Goal: Contribute content: Contribute content

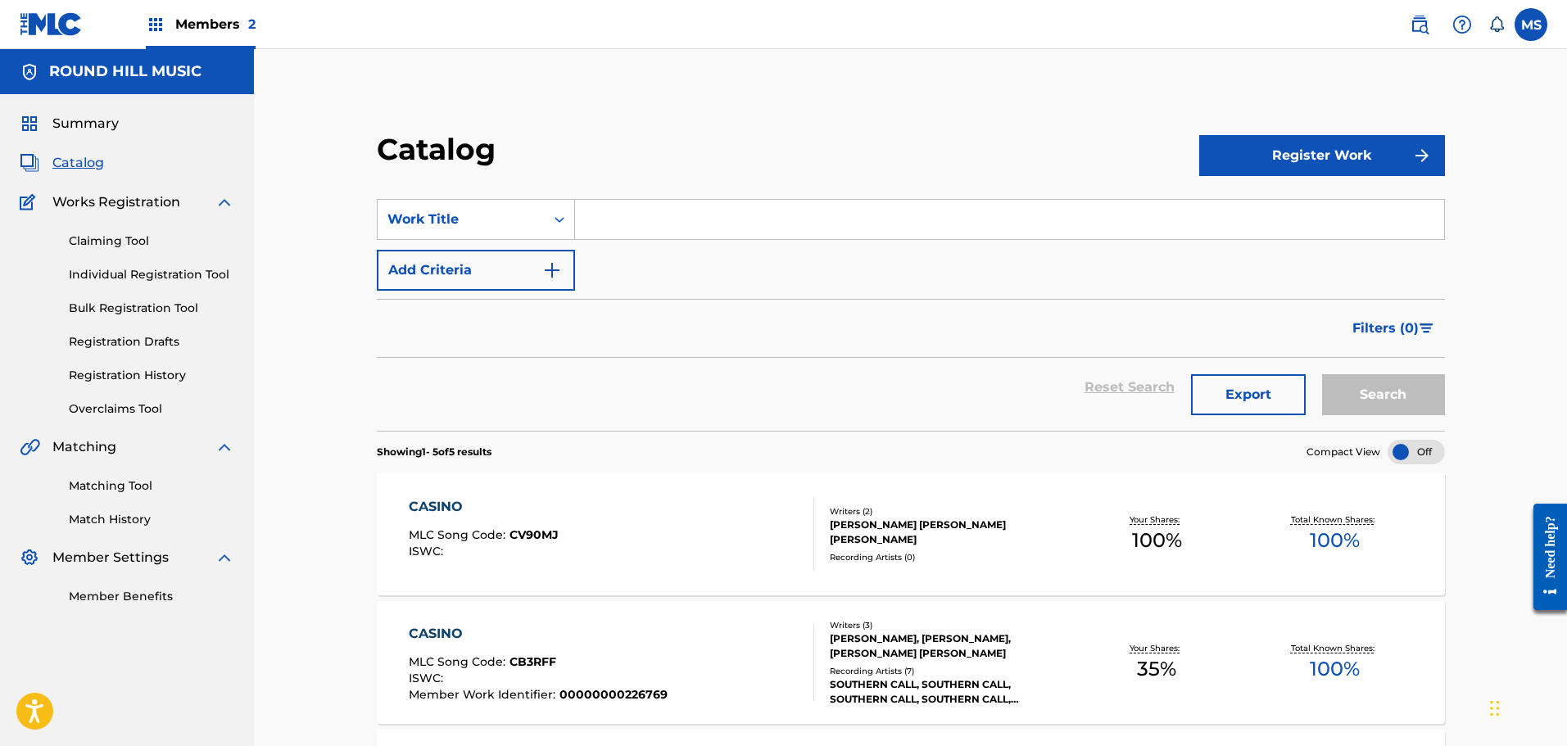
click at [807, 244] on div "SearchWithCriteriaf7f4df76-37bd-4163-8c2d-84623d78da3a Work Title Add Criteria" at bounding box center [911, 245] width 1068 height 92
click at [807, 218] on input "Search Form" at bounding box center [1009, 219] width 869 height 39
type input "IRIS"
click at [1322, 374] on button "Search" at bounding box center [1383, 394] width 123 height 41
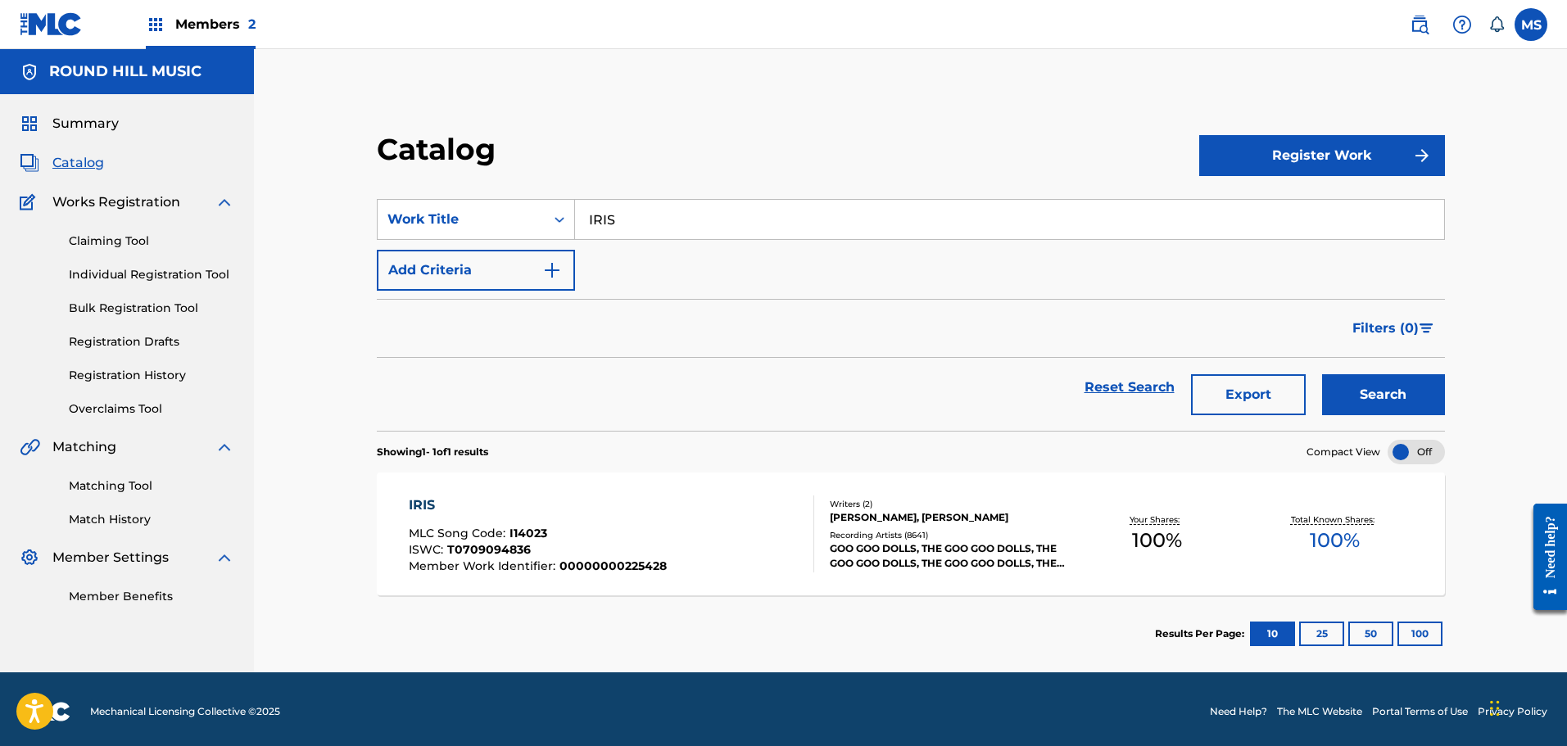
click at [808, 173] on div "Catalog" at bounding box center [788, 155] width 822 height 48
click at [645, 523] on div "IRIS MLC Song Code : I14023 ISWC : T0709094836 Member Work Identifier : 0000000…" at bounding box center [538, 534] width 258 height 77
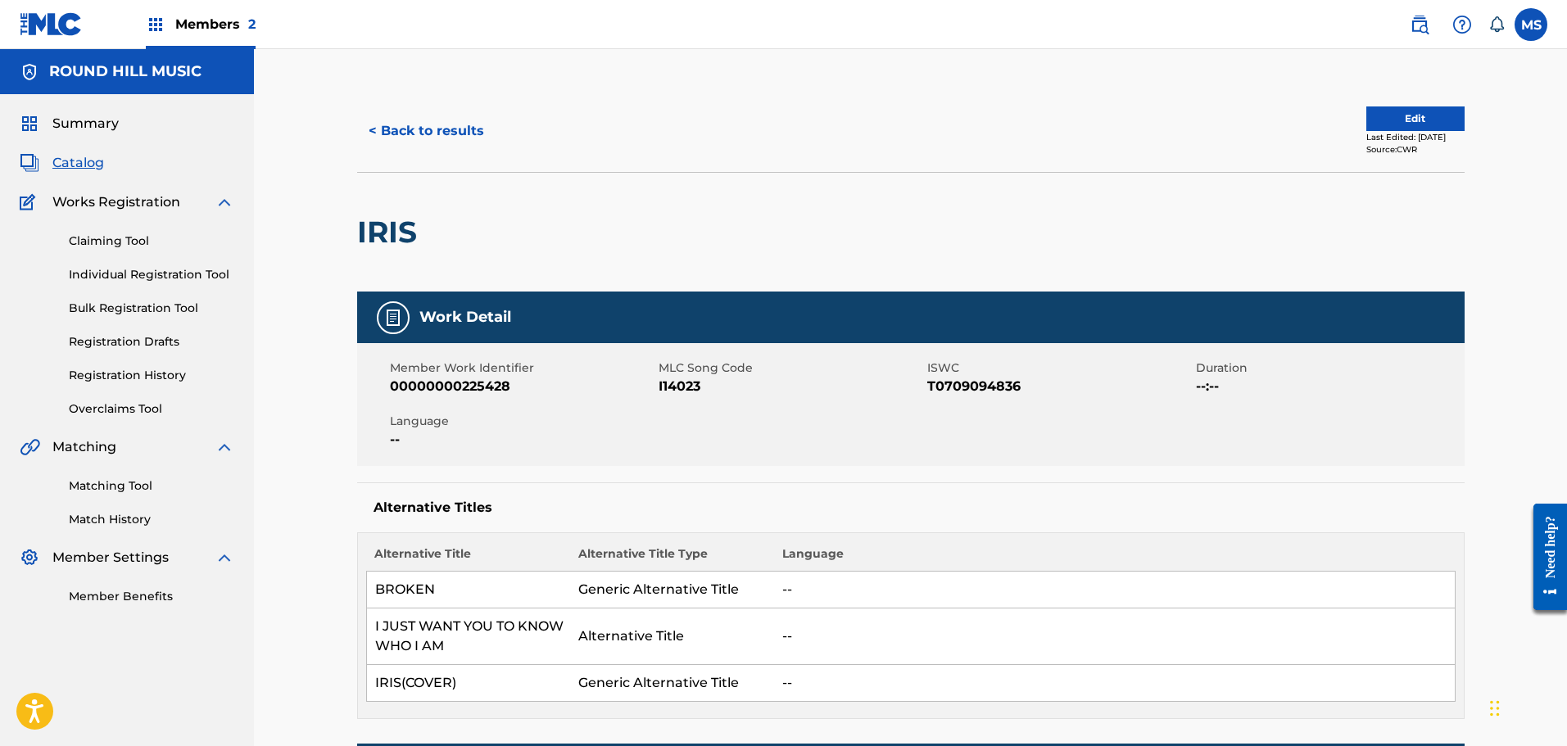
click at [1425, 111] on button "Edit" at bounding box center [1415, 118] width 98 height 25
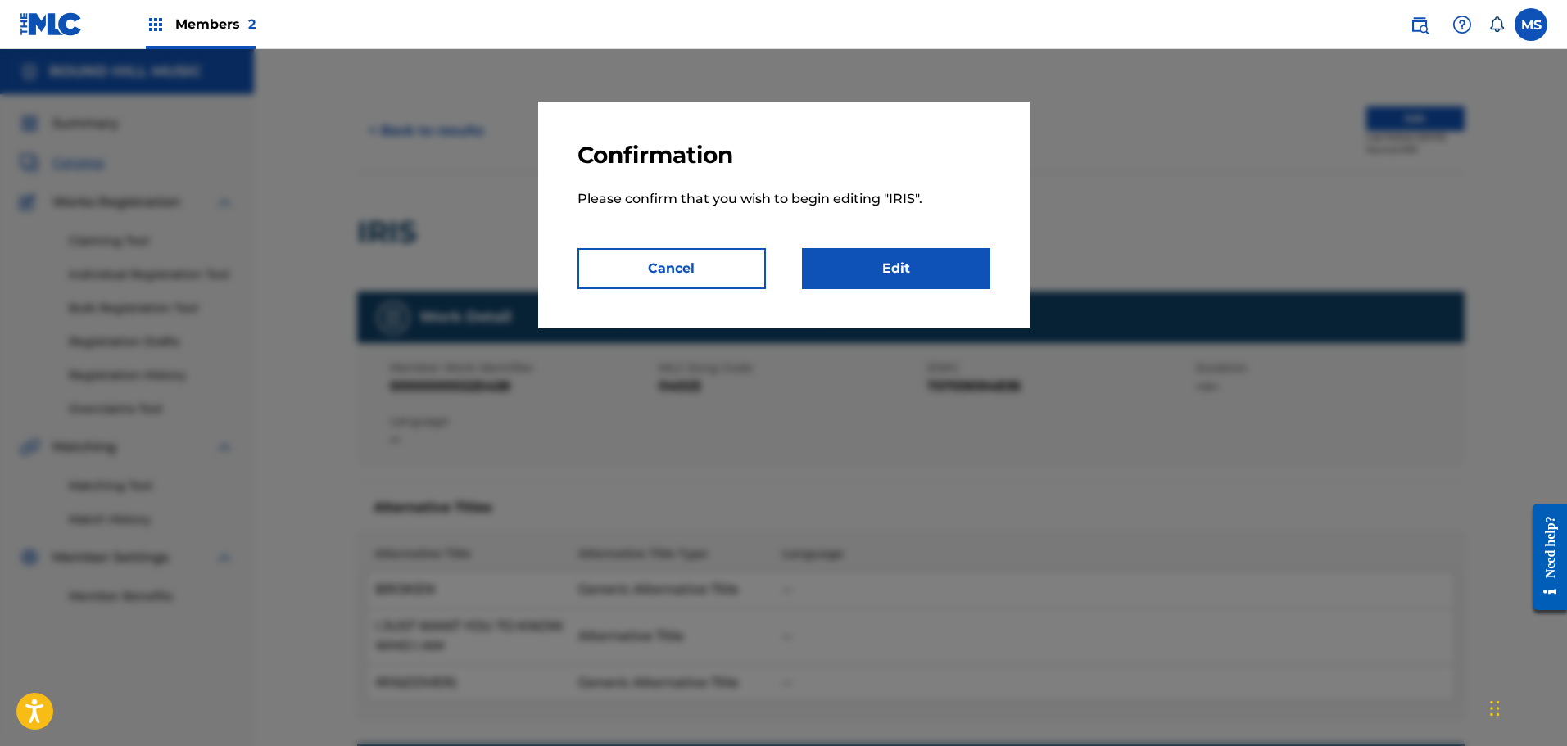
click at [959, 264] on link "Edit" at bounding box center [896, 268] width 188 height 41
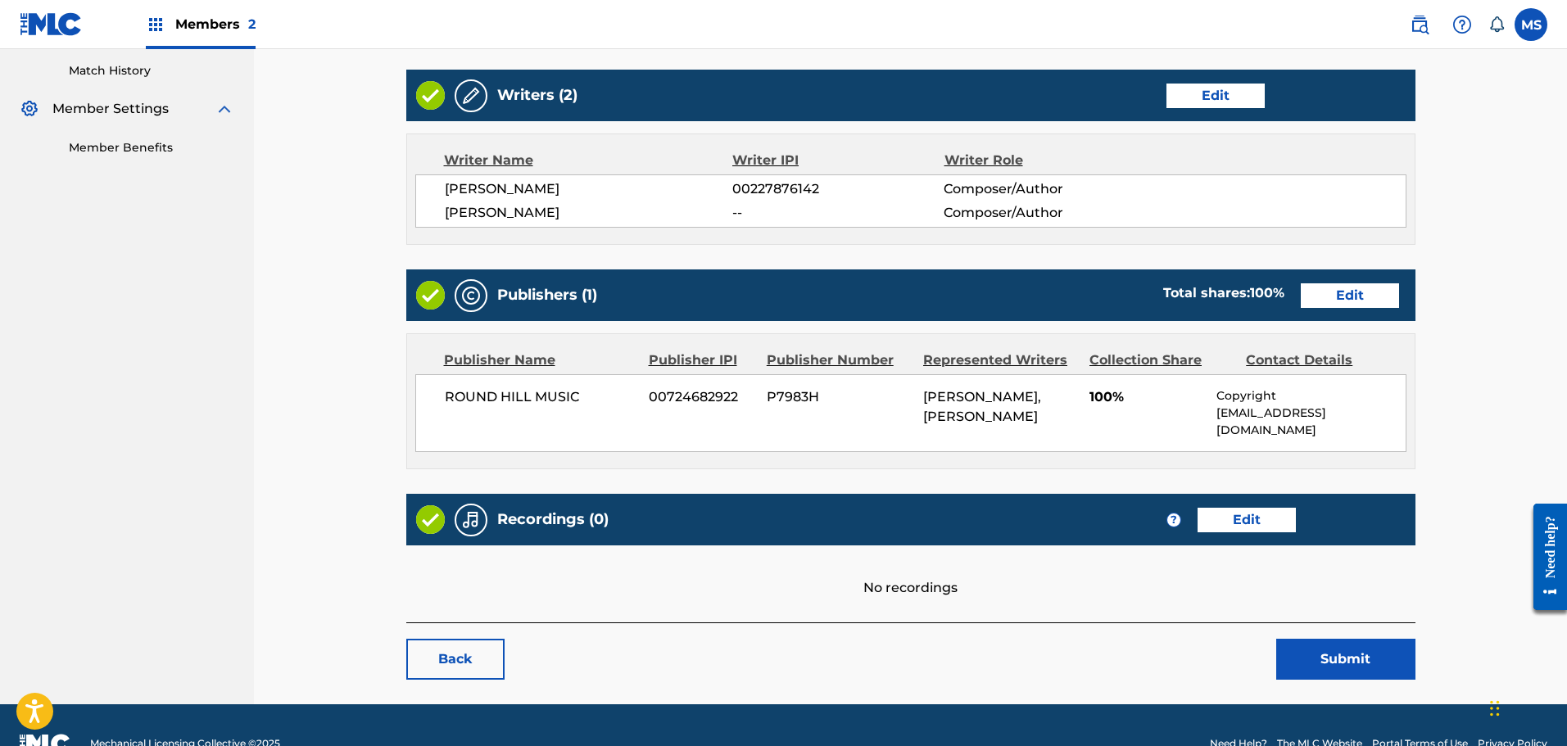
scroll to position [473, 0]
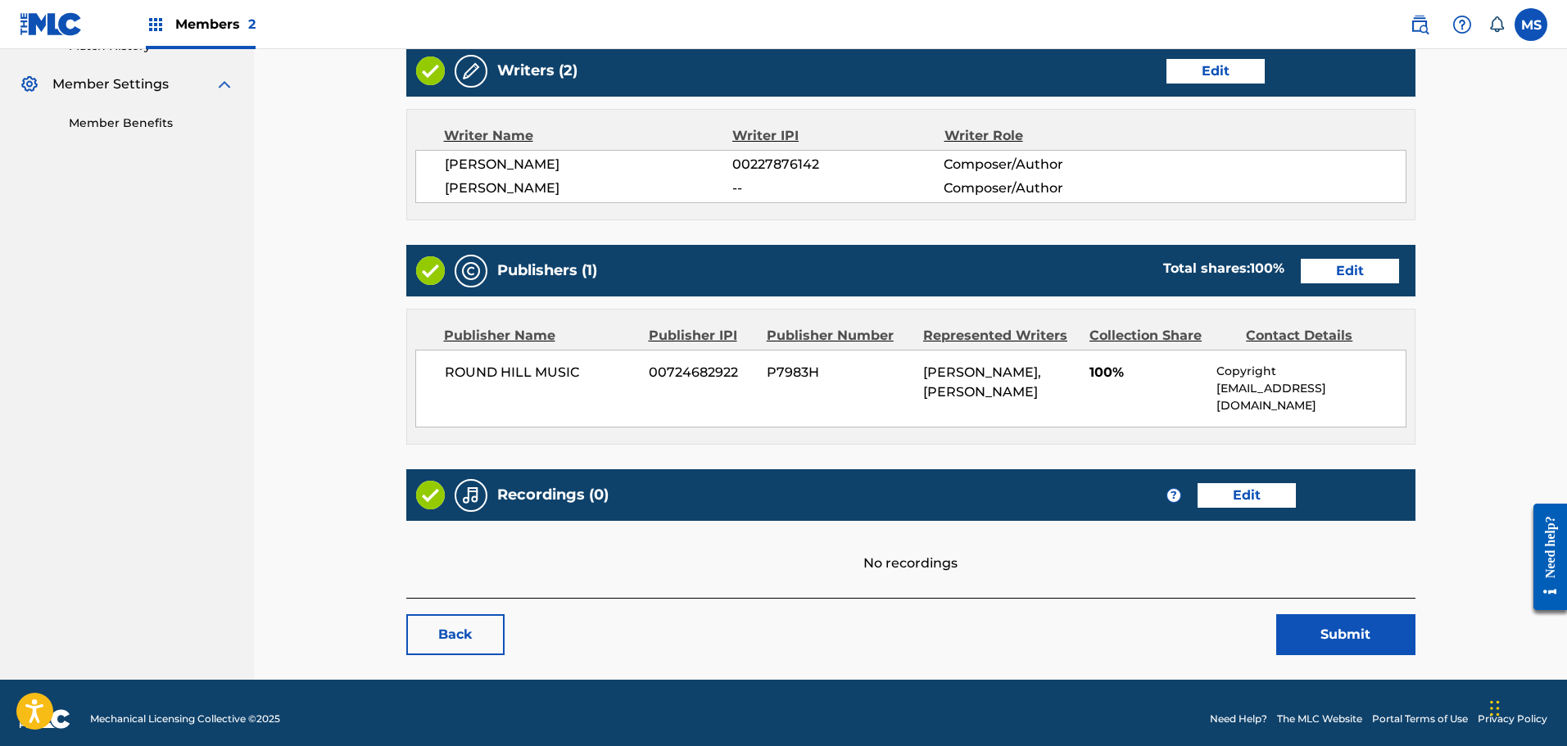
click at [1267, 483] on link "Edit" at bounding box center [1247, 495] width 98 height 25
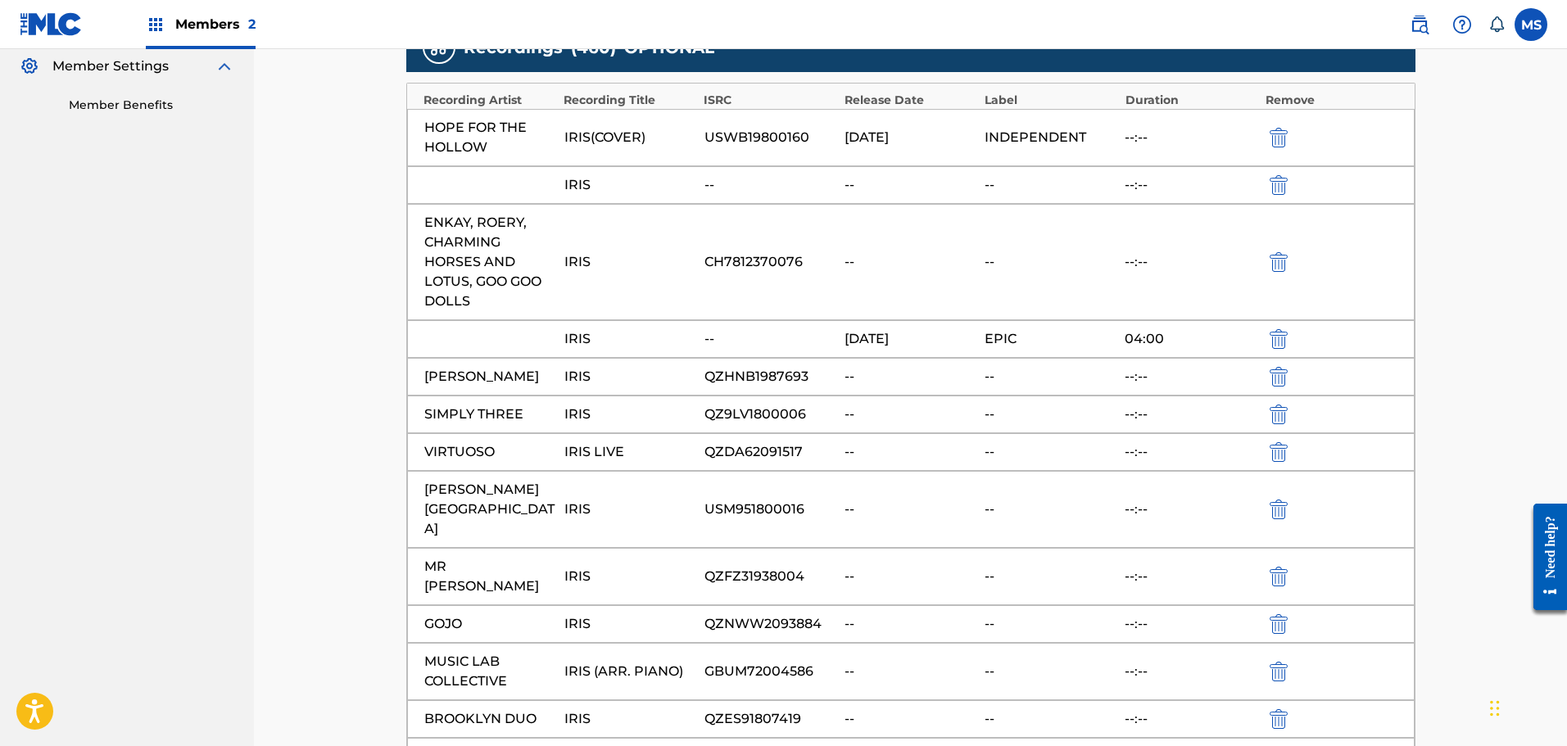
scroll to position [983, 0]
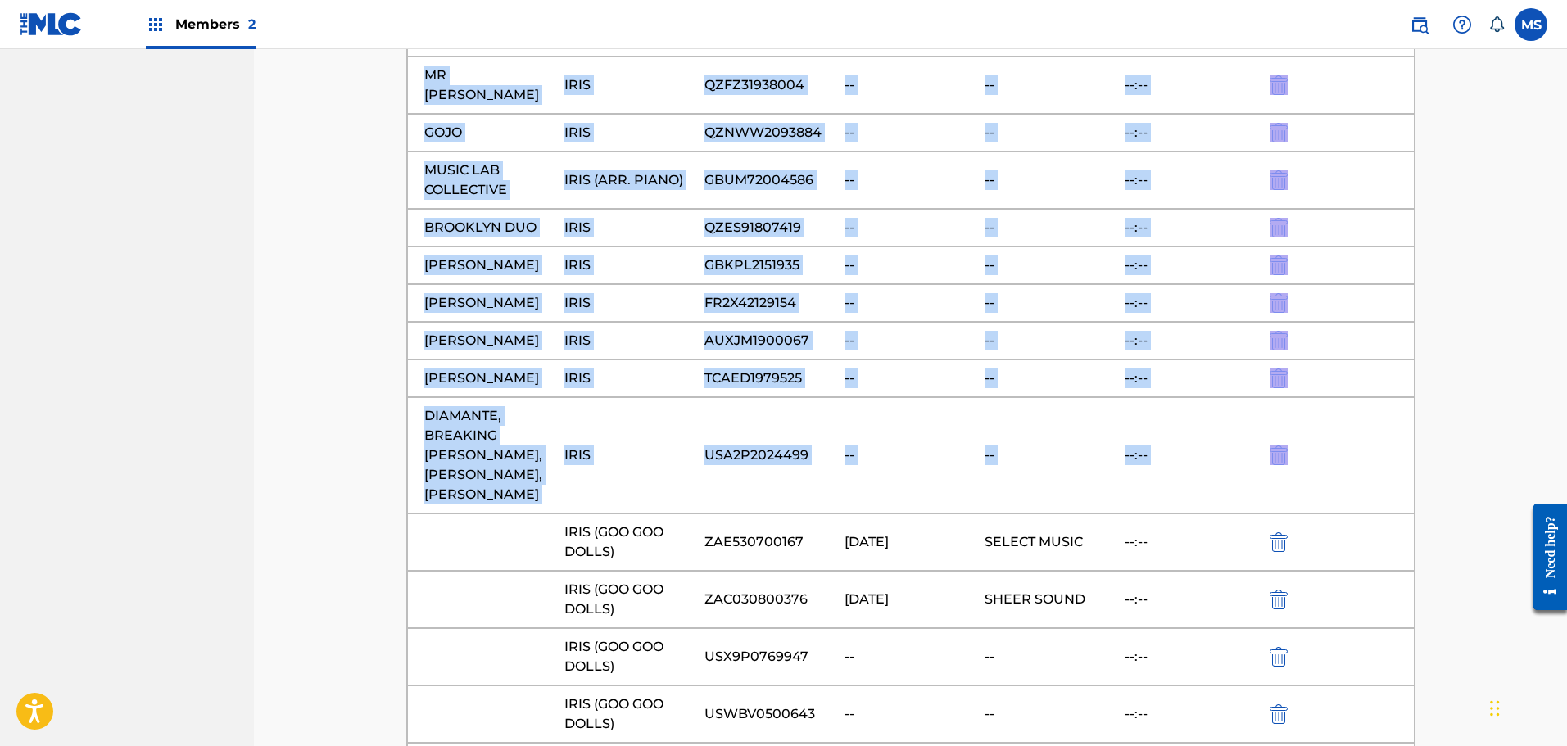
drag, startPoint x: 1566, startPoint y: 39, endPoint x: 1526, endPoint y: 455, distance: 417.2
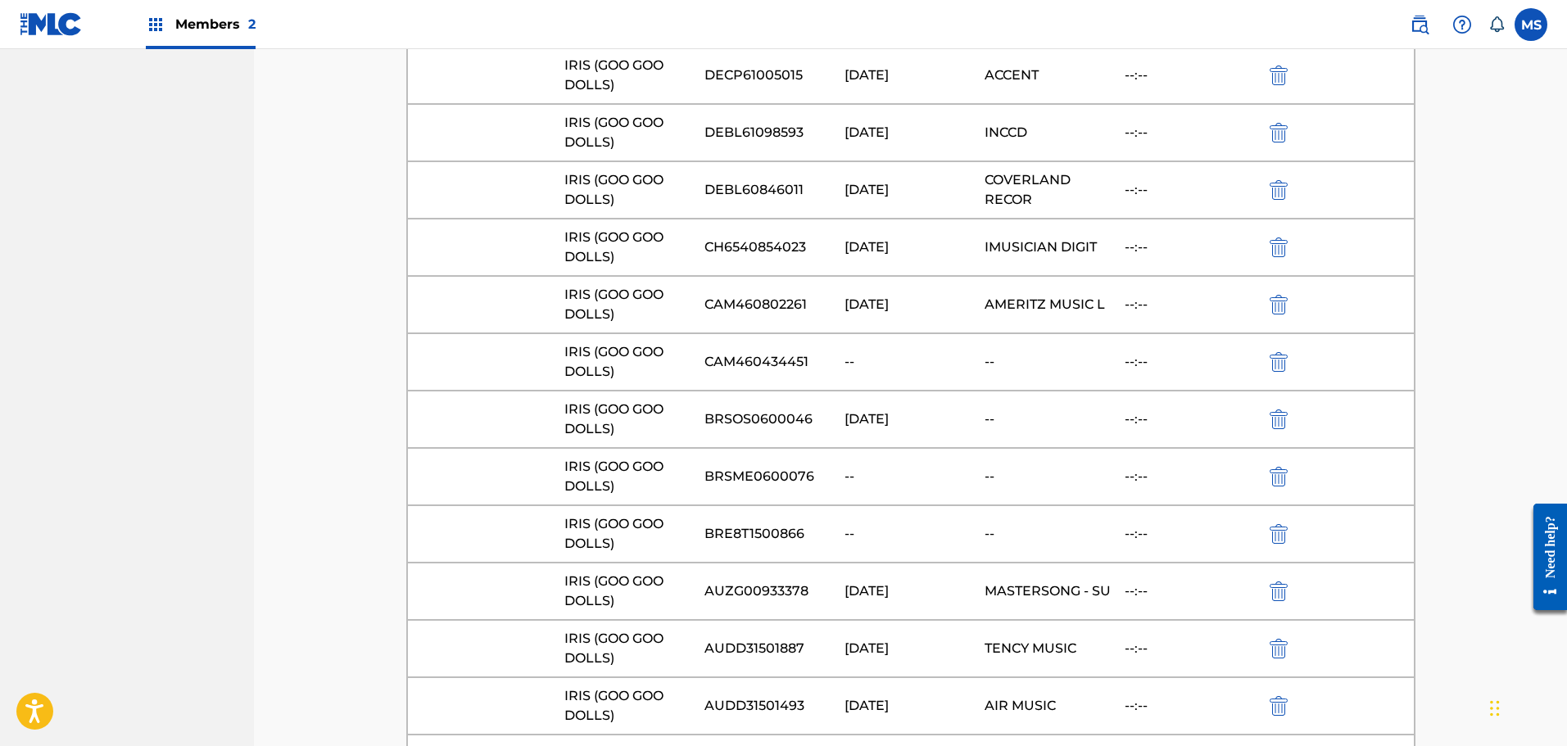
scroll to position [26496, 0]
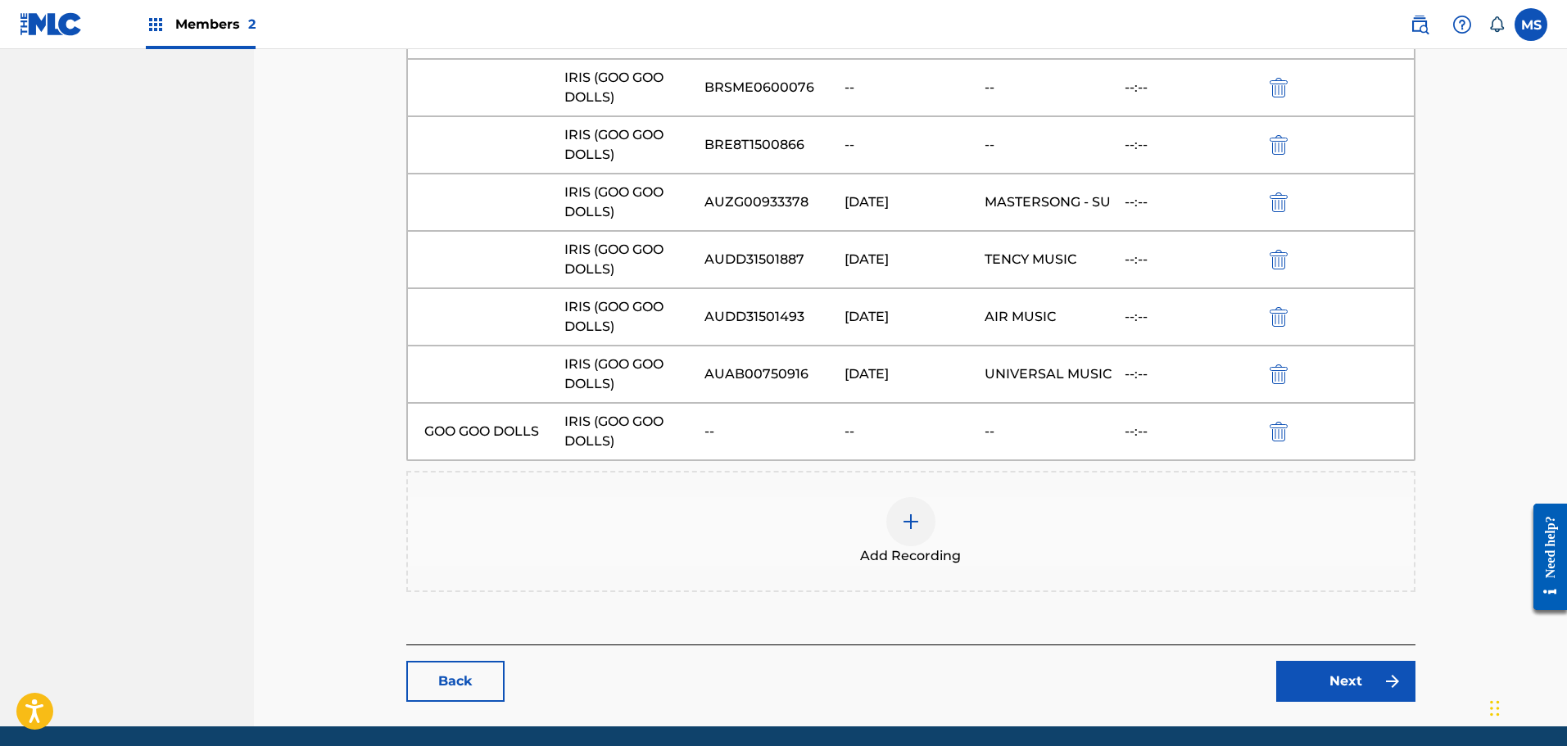
click at [887, 497] on div at bounding box center [910, 521] width 49 height 49
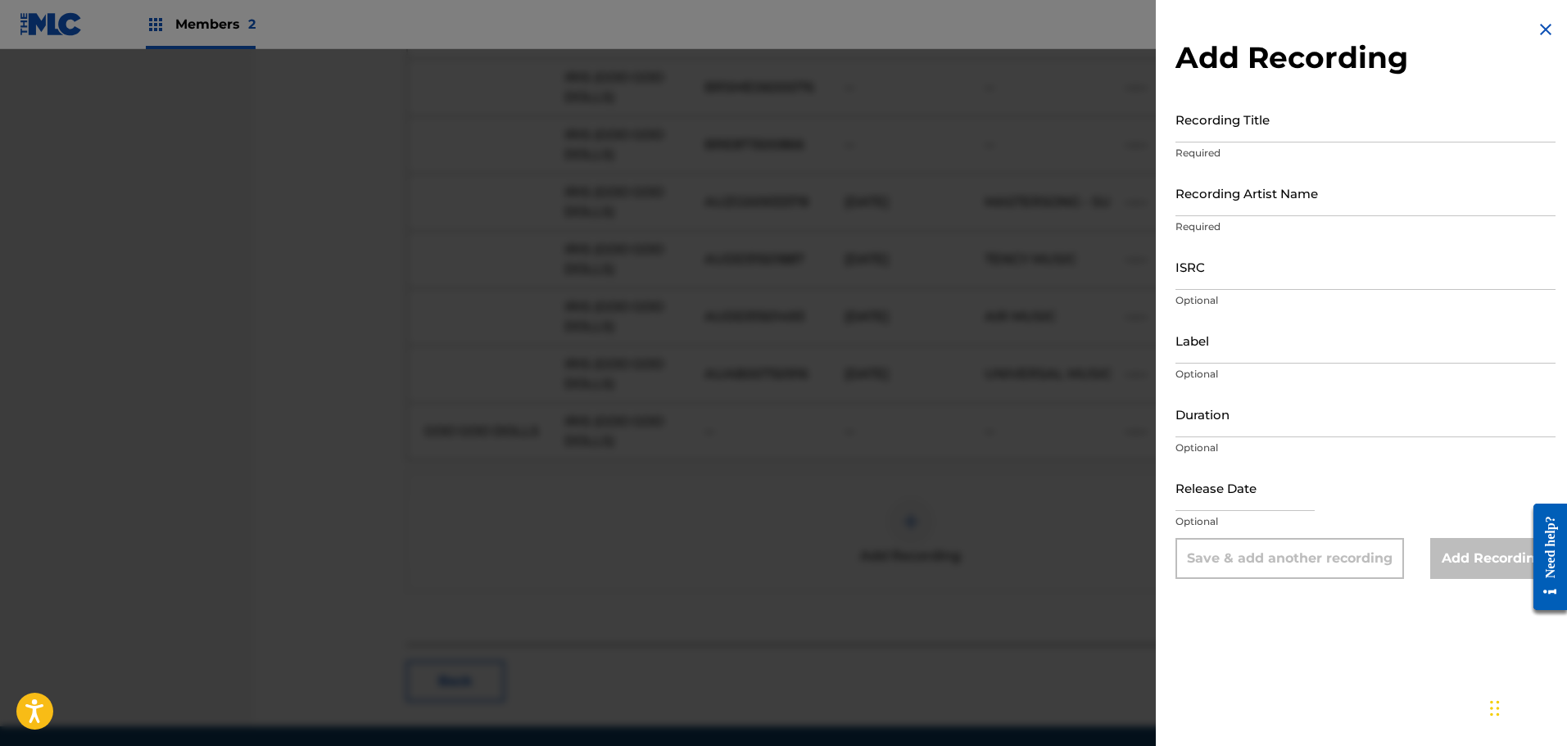
click at [1290, 110] on input "Recording Title" at bounding box center [1365, 119] width 380 height 47
type input "IRIS"
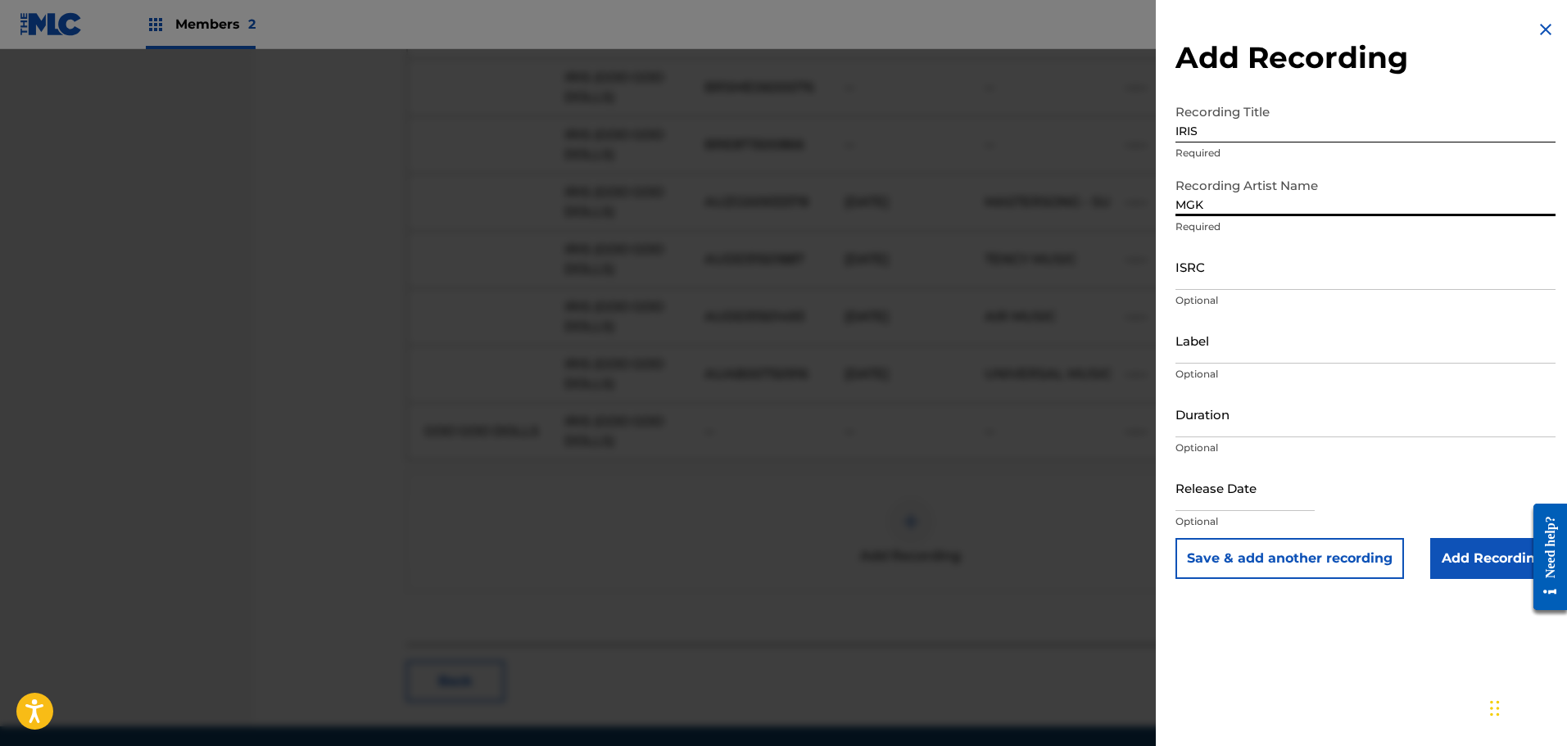
type input "MGK"
click at [1205, 269] on input "ISRC" at bounding box center [1365, 266] width 380 height 47
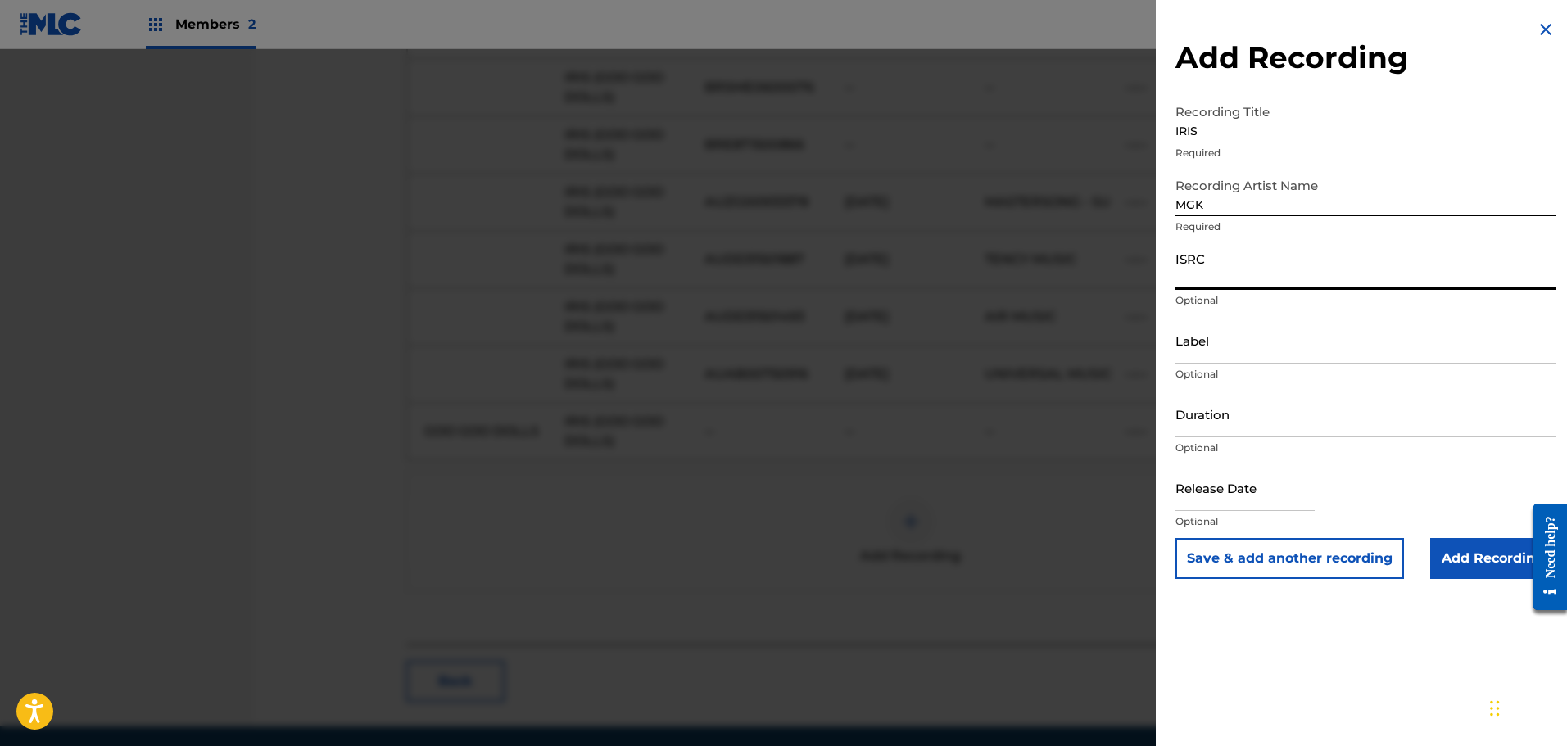
paste input "USUG12503231"
type input "USUG12503231"
click at [1238, 350] on input "Label" at bounding box center [1365, 340] width 380 height 47
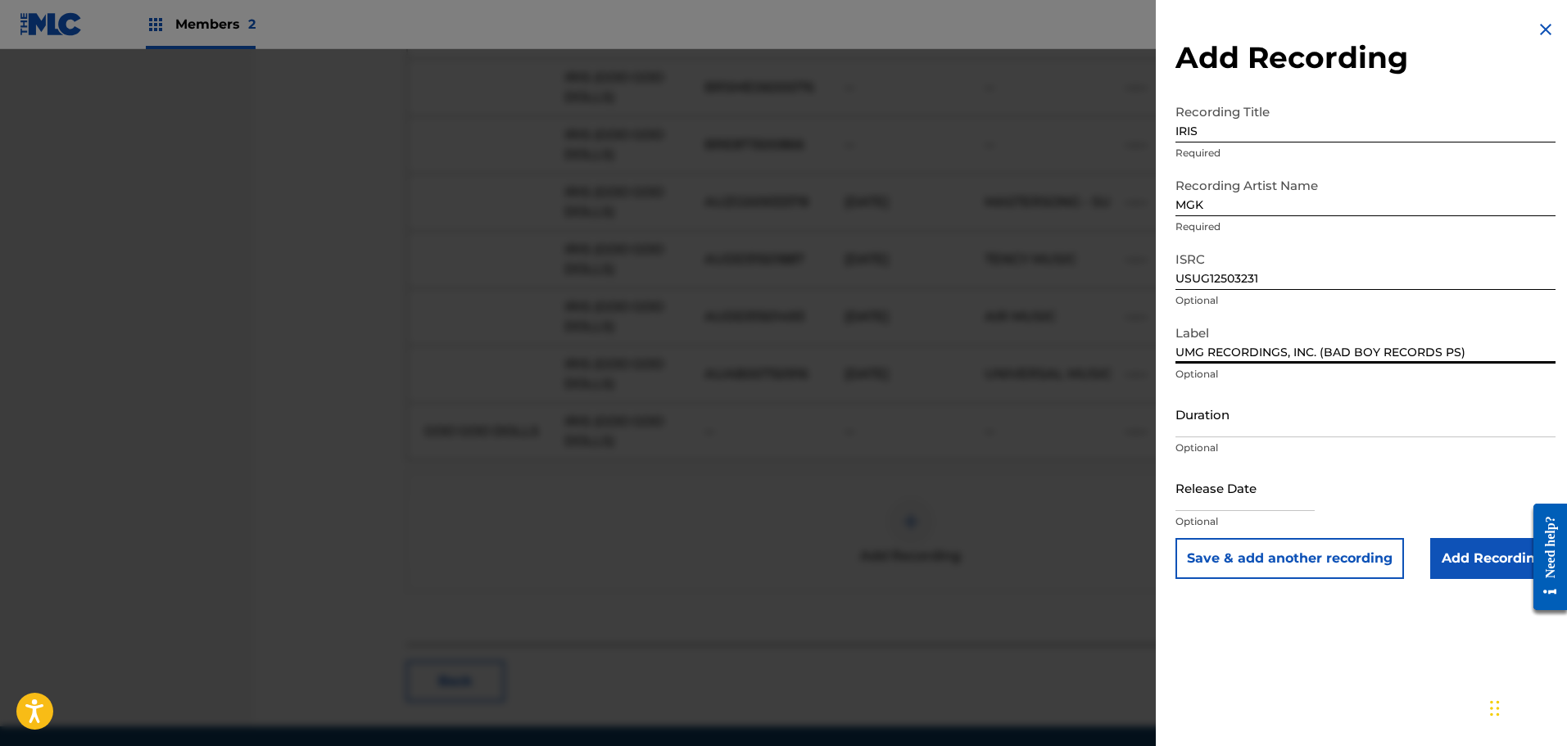
type input "UMG RECORDINGS, INC. (BAD BOY RECORDS PS)"
click at [1216, 410] on input "Duration" at bounding box center [1365, 414] width 380 height 47
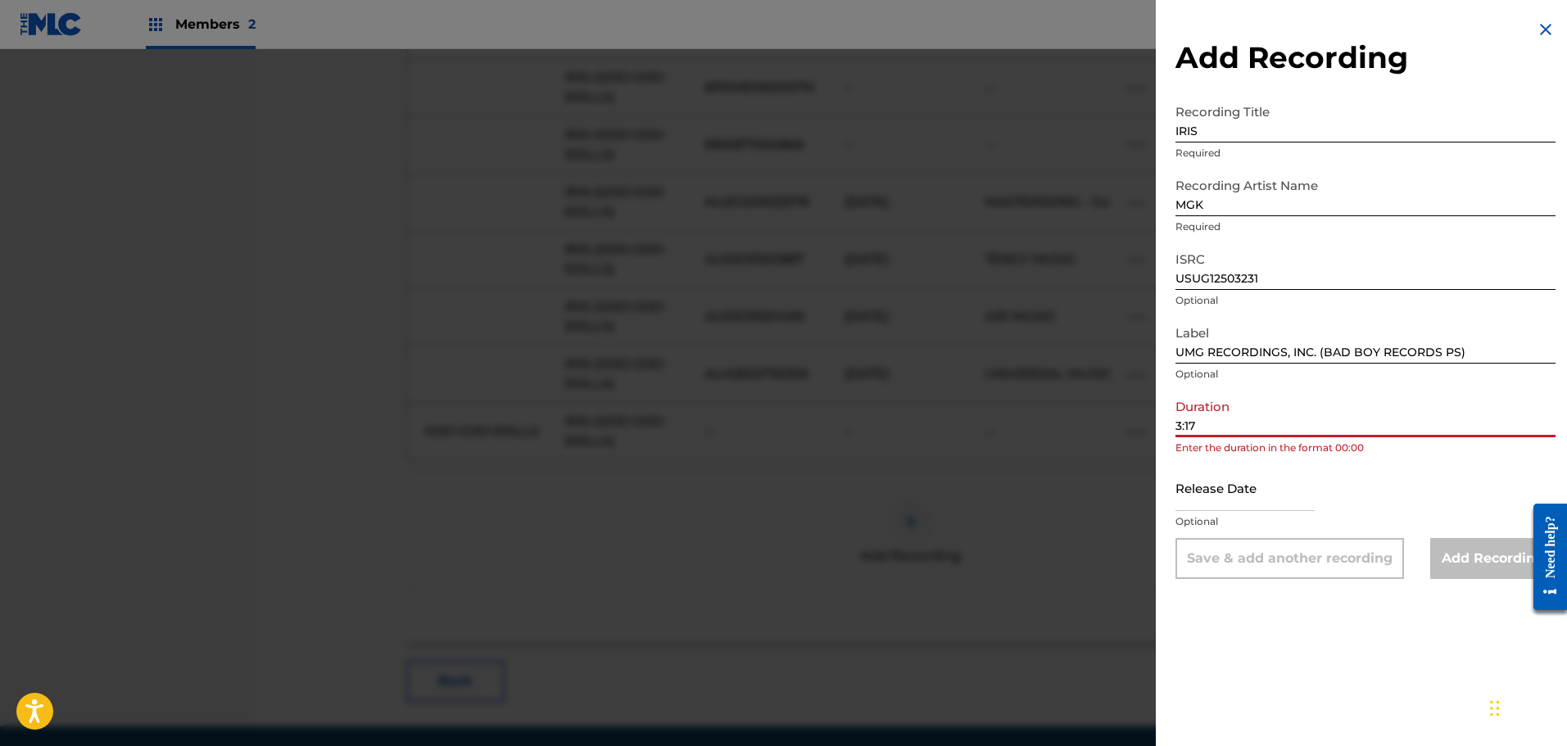
click at [1176, 425] on input "3:17" at bounding box center [1365, 414] width 380 height 47
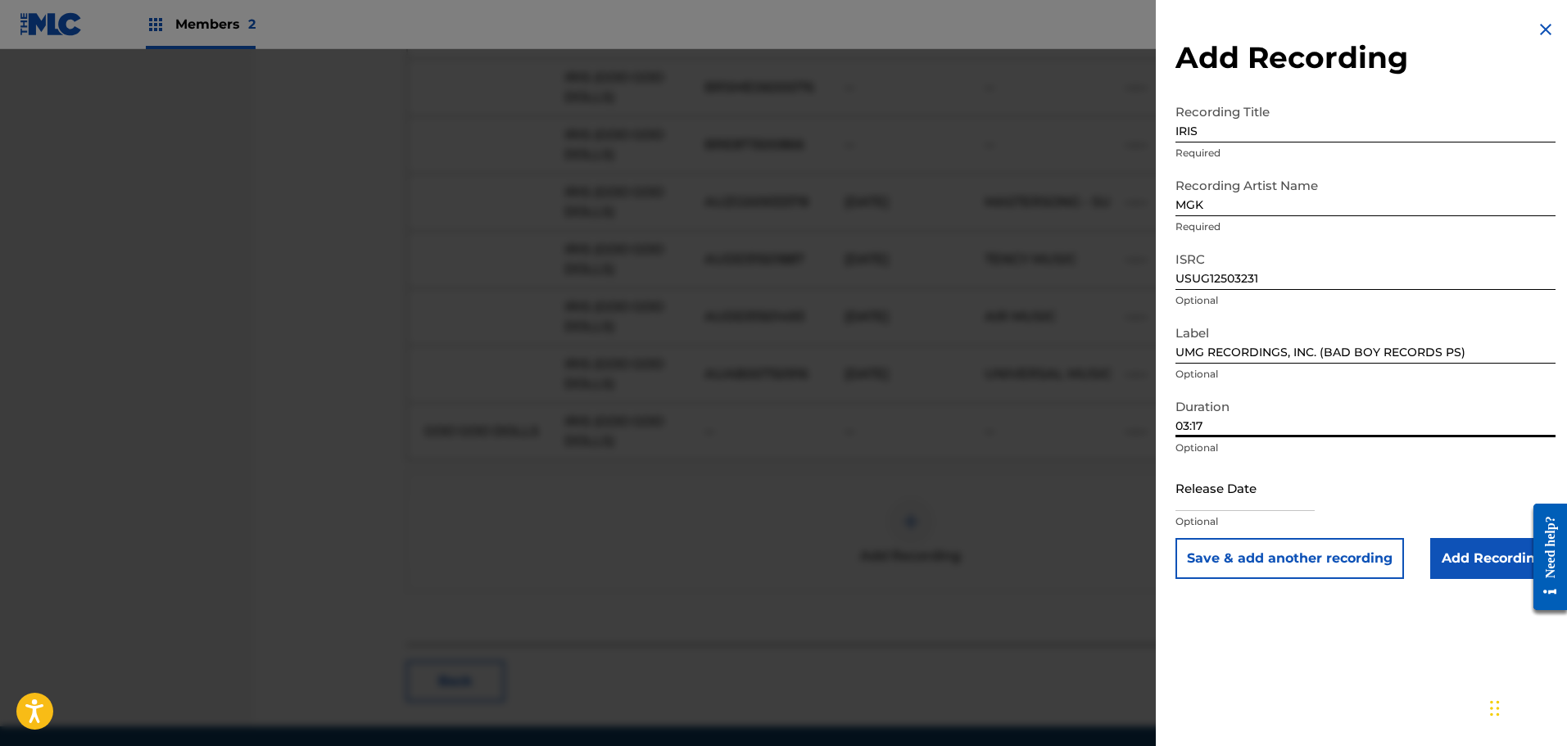
type input "03:17"
click at [1221, 475] on input "text" at bounding box center [1244, 487] width 139 height 47
select select "7"
select select "2025"
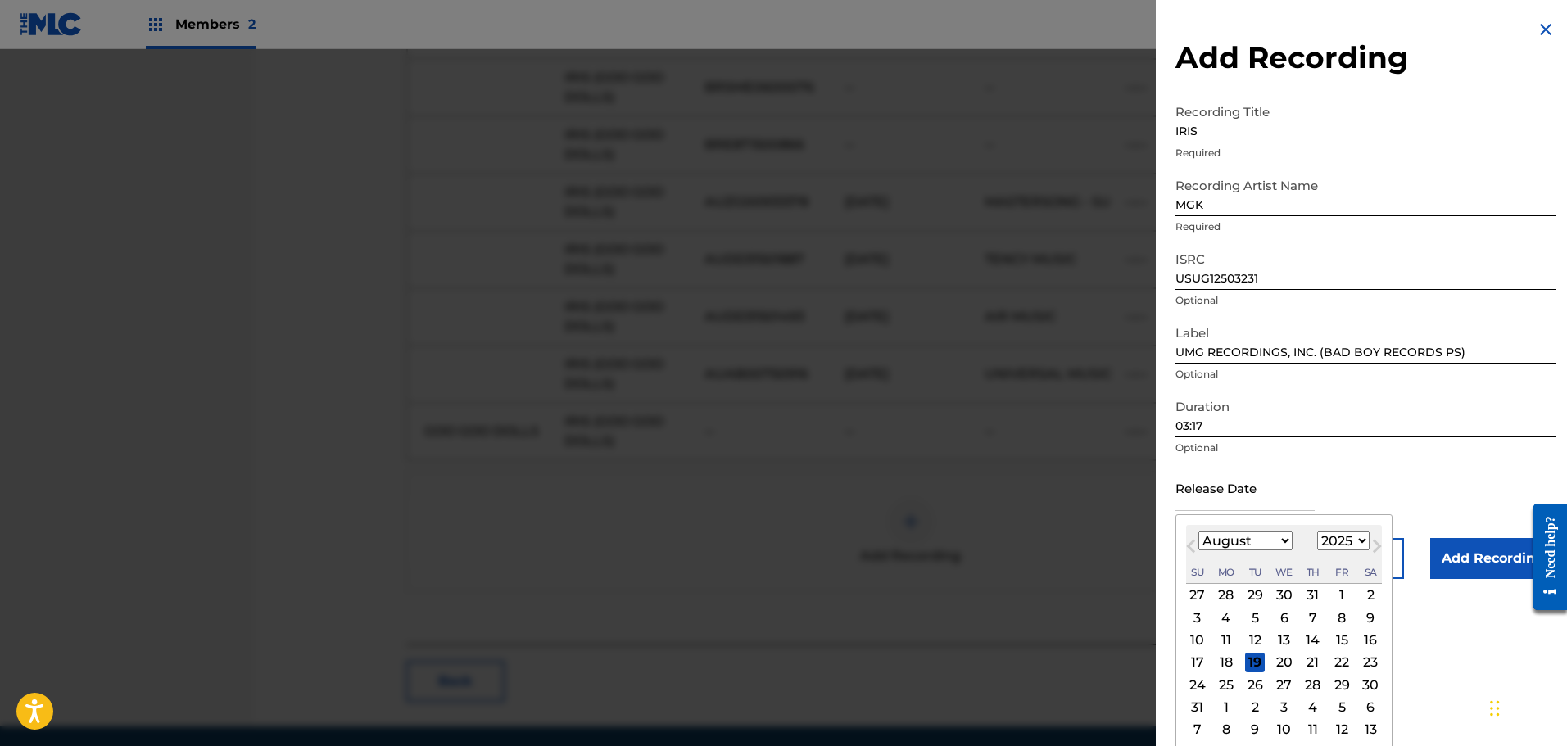
click at [1214, 546] on select "January February March April May June July August September October November De…" at bounding box center [1245, 541] width 94 height 19
select select "4"
click at [1198, 532] on select "January February March April May June July August September October November De…" at bounding box center [1245, 541] width 94 height 19
click at [1257, 632] on div "13" at bounding box center [1255, 641] width 20 height 20
type input "[DATE]"
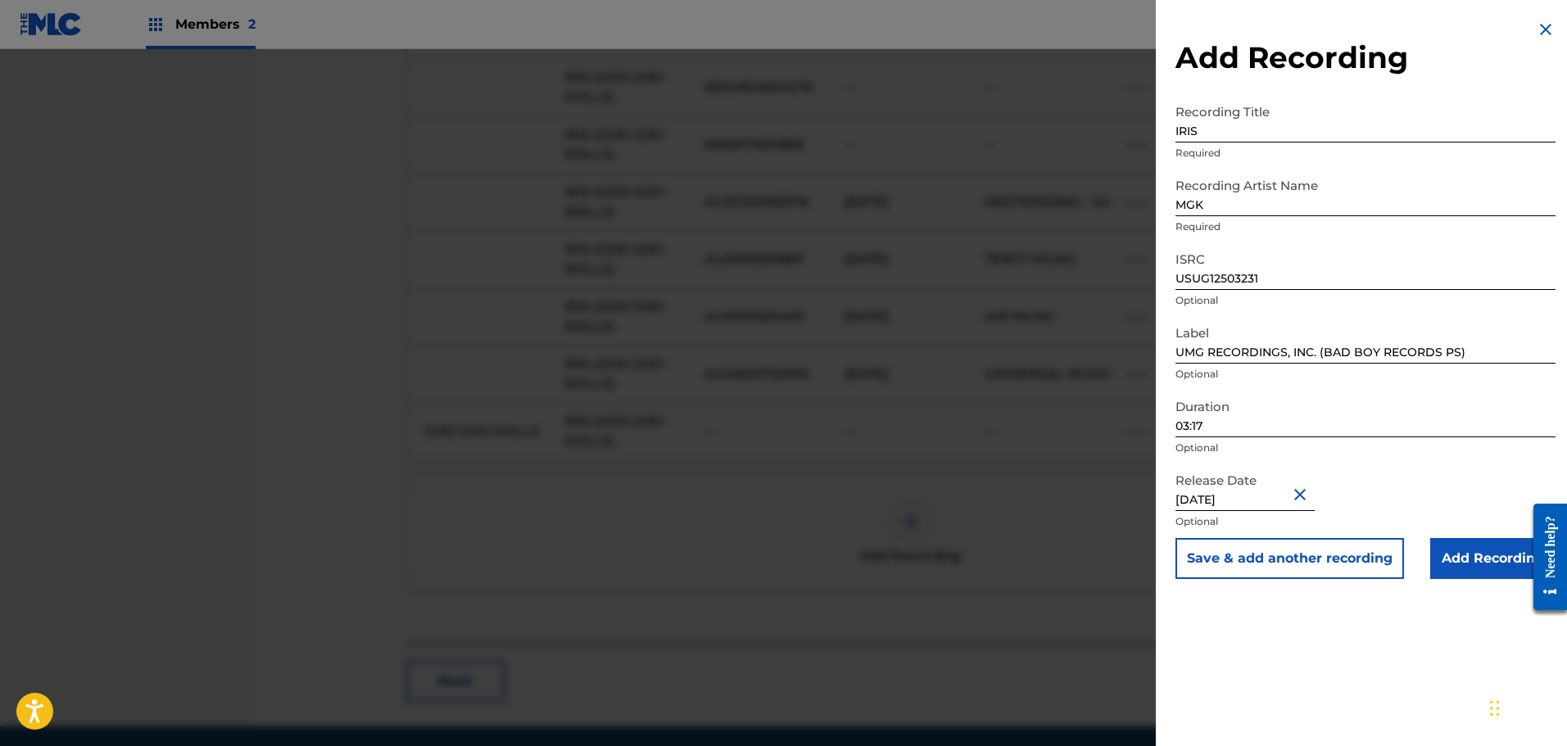
click at [1459, 561] on input "Add Recording" at bounding box center [1492, 558] width 125 height 41
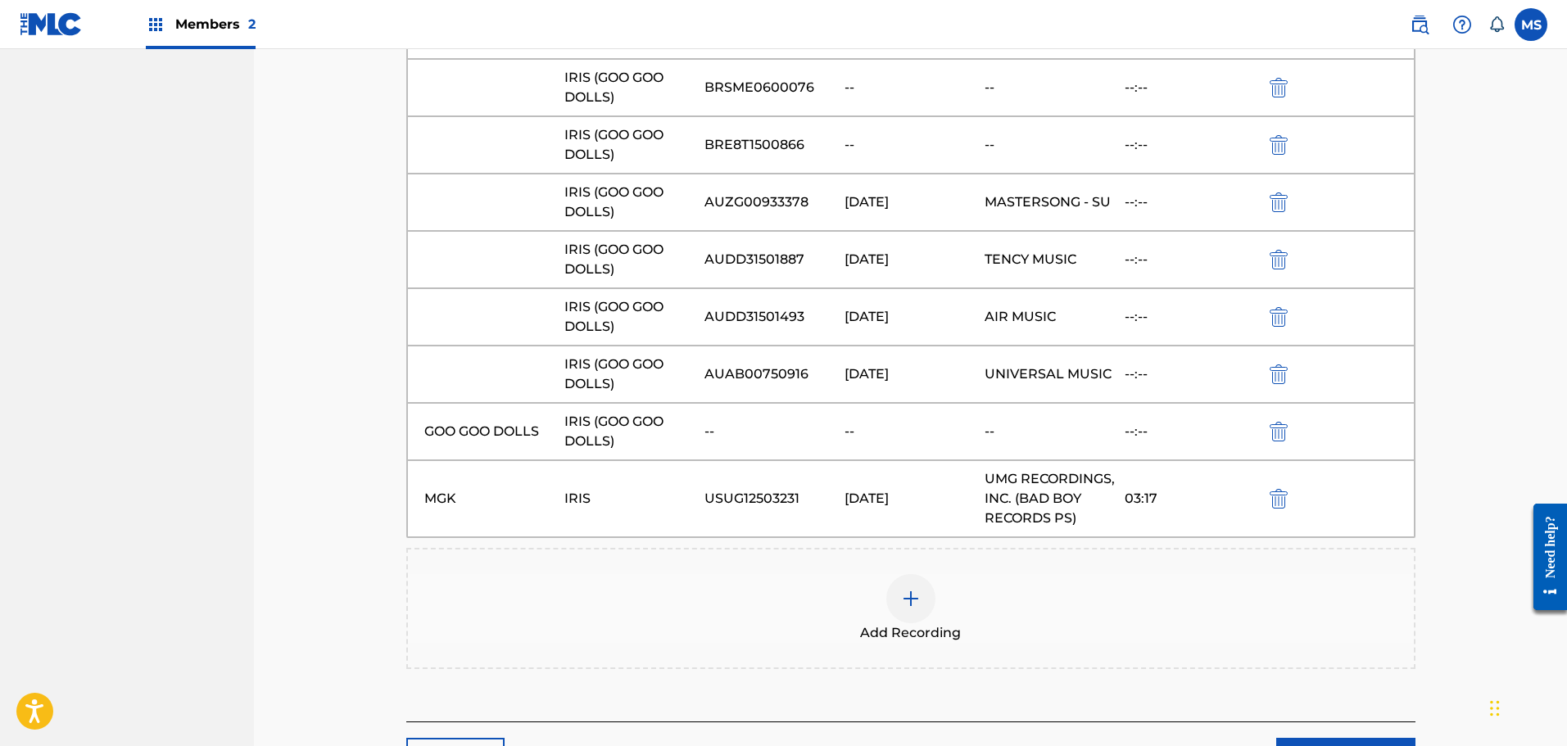
click at [1363, 738] on link "Next" at bounding box center [1345, 758] width 139 height 41
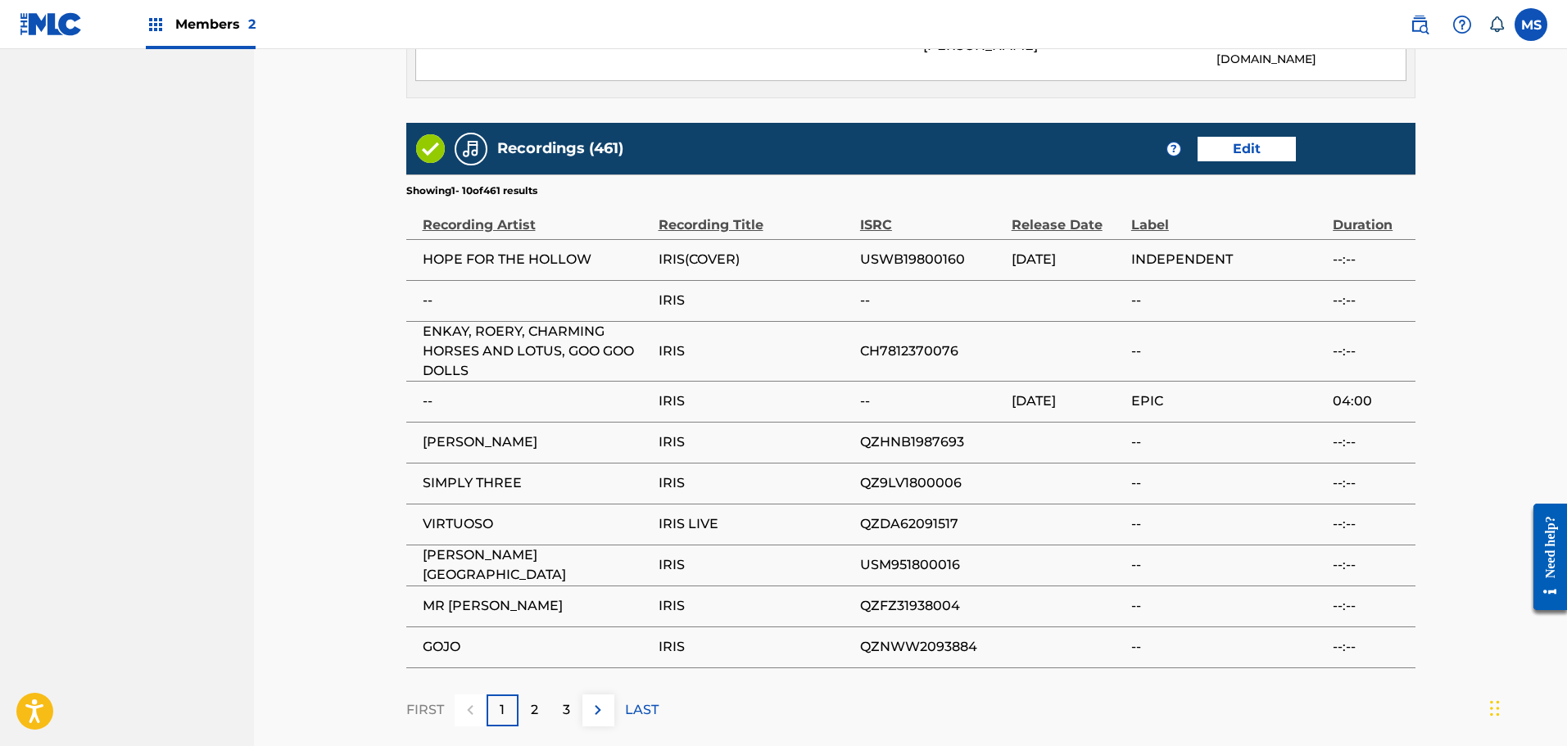
scroll to position [1142, 0]
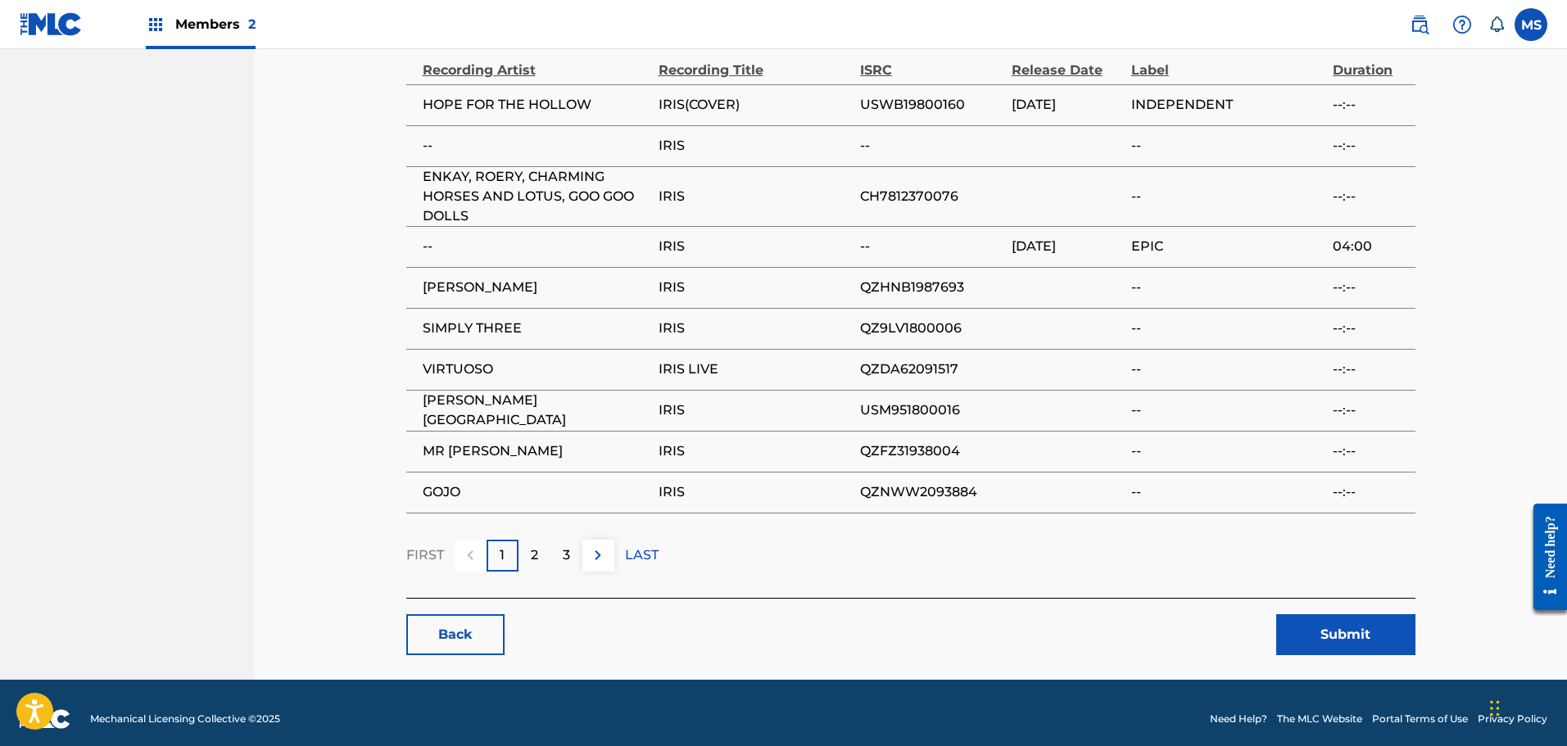
click at [1308, 614] on button "Submit" at bounding box center [1345, 634] width 139 height 41
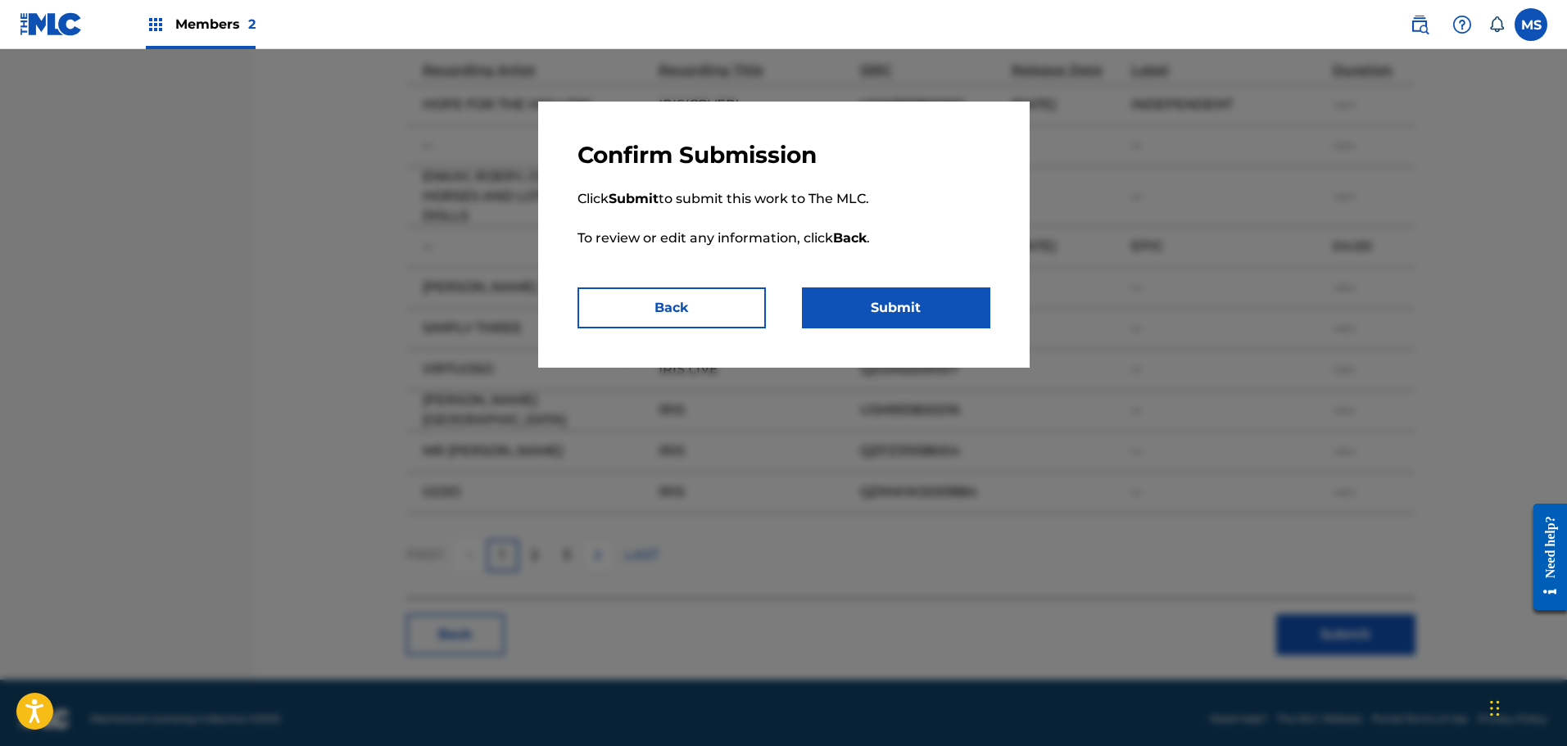
click at [914, 304] on button "Submit" at bounding box center [896, 308] width 188 height 41
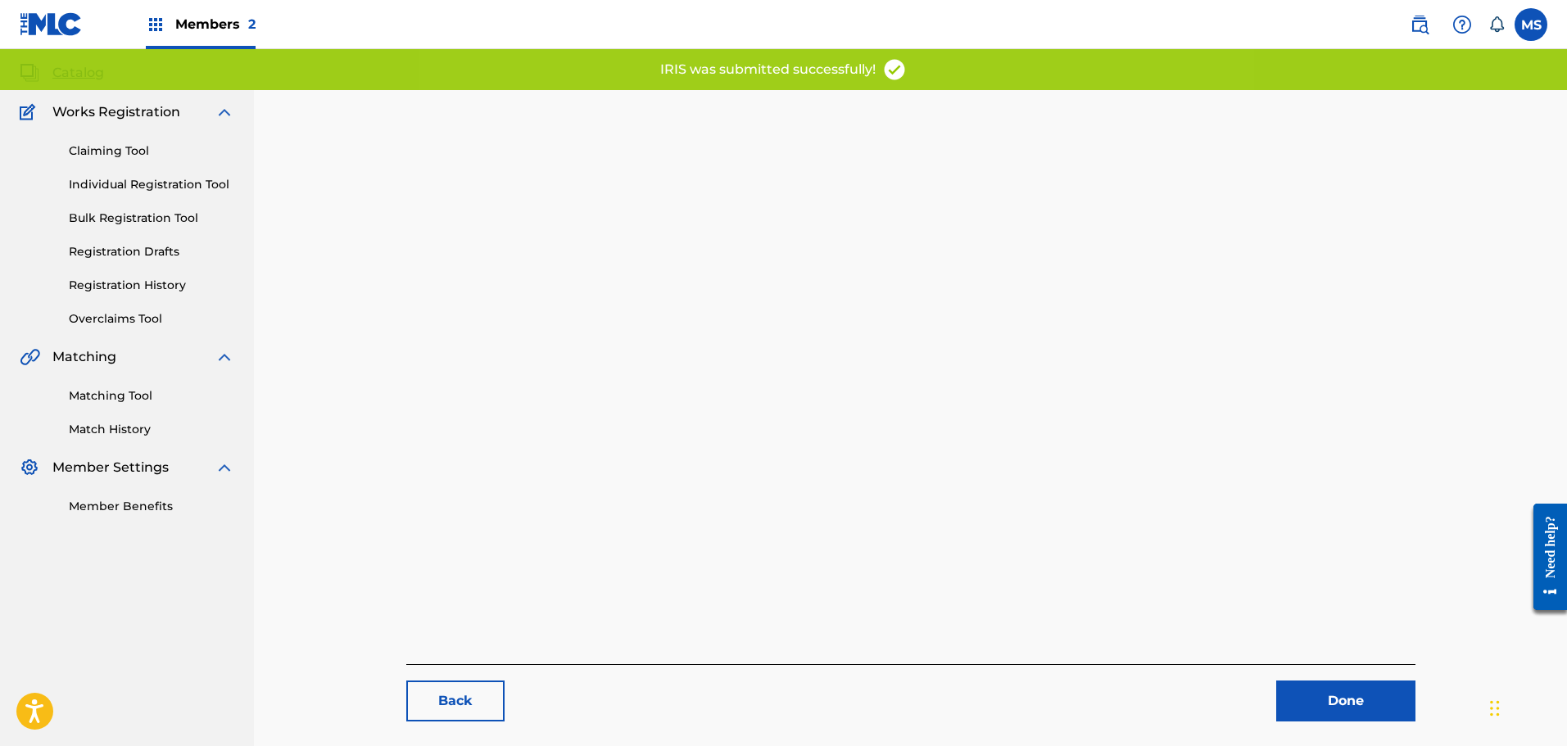
scroll to position [169, 0]
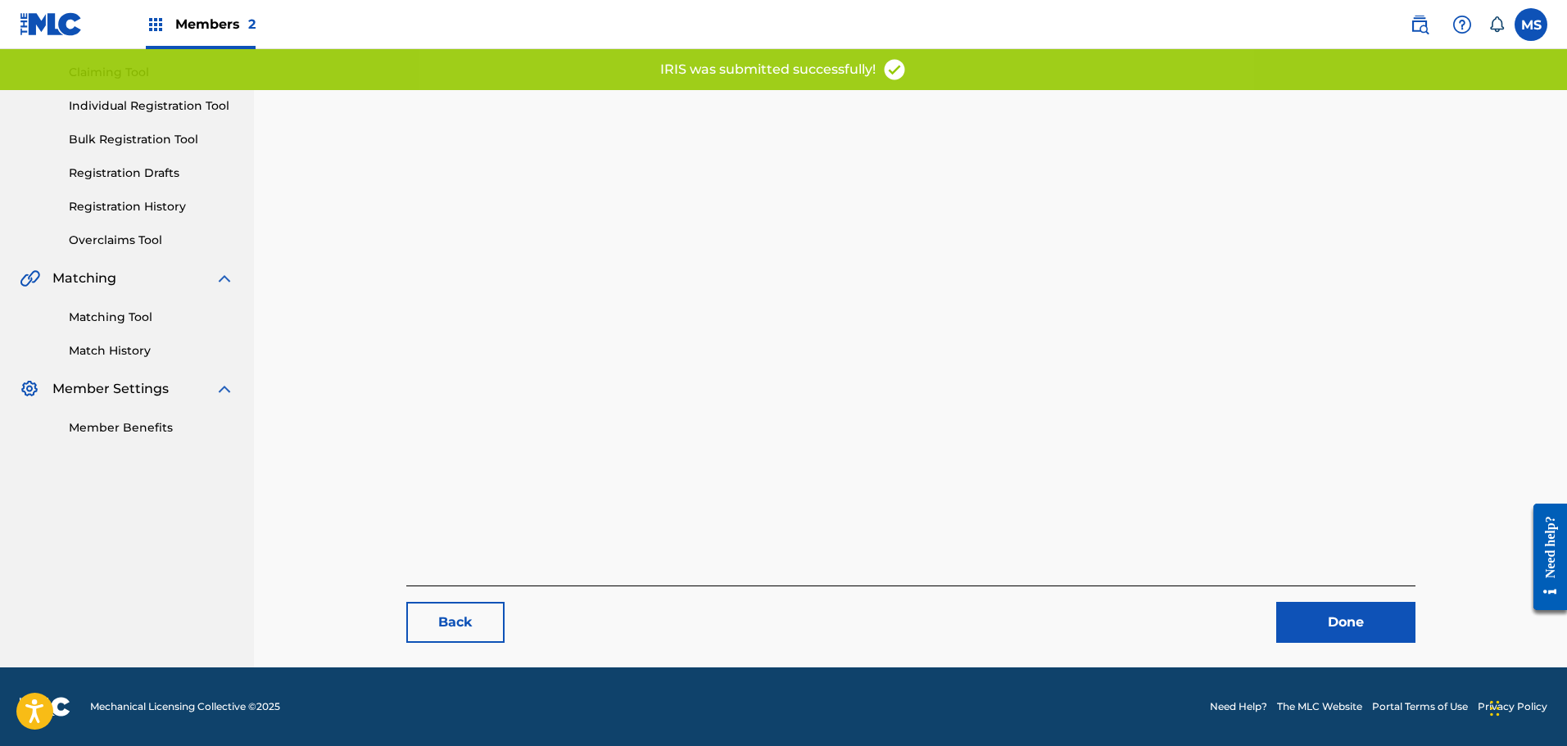
click at [1292, 615] on link "Done" at bounding box center [1345, 622] width 139 height 41
